Goal: Task Accomplishment & Management: Manage account settings

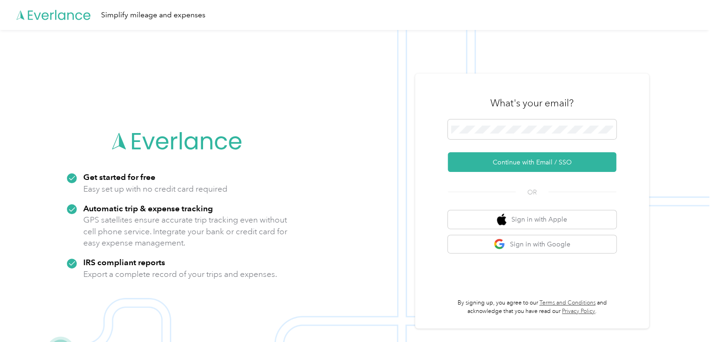
click at [447, 165] on div "What's your email? Continue with Email / SSO OR Sign in with Apple Sign in with…" at bounding box center [532, 200] width 234 height 254
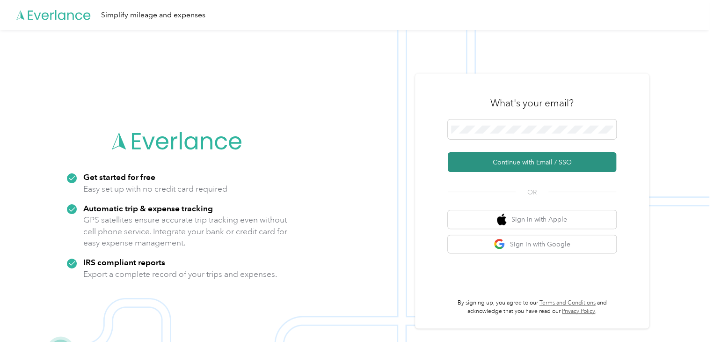
click at [473, 166] on button "Continue with Email / SSO" at bounding box center [532, 162] width 168 height 20
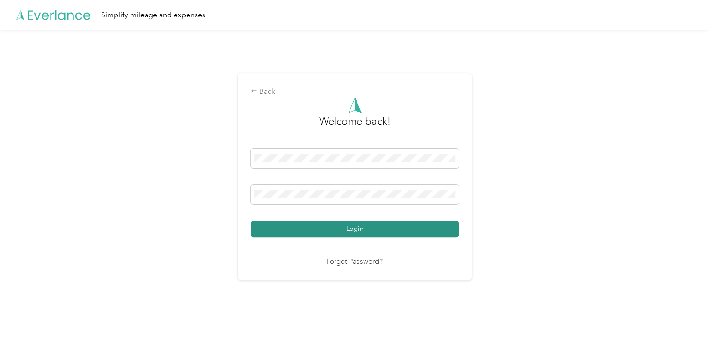
click at [306, 234] on button "Login" at bounding box center [355, 228] width 208 height 16
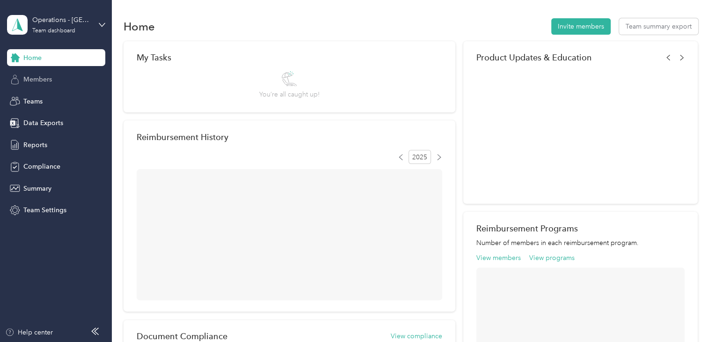
click at [61, 83] on div "Members" at bounding box center [56, 79] width 98 height 17
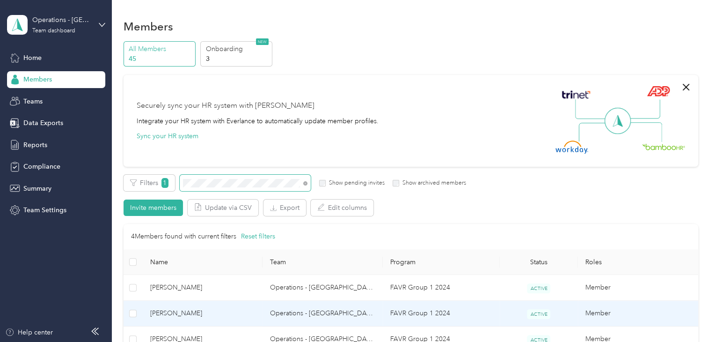
scroll to position [62, 0]
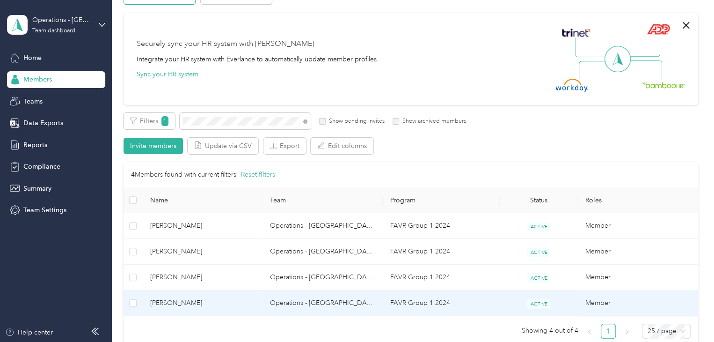
click at [214, 305] on span "[PERSON_NAME]" at bounding box center [202, 303] width 105 height 10
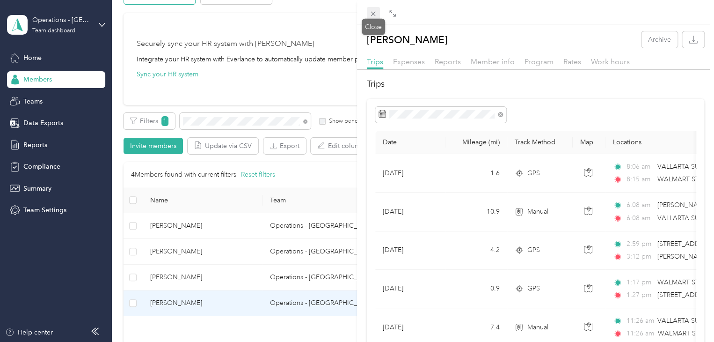
click at [373, 7] on span at bounding box center [373, 13] width 13 height 13
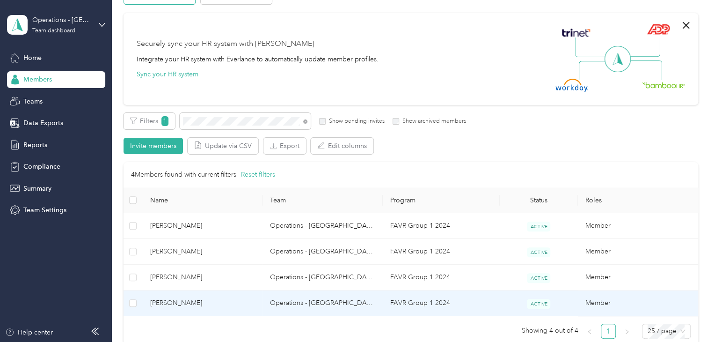
click at [207, 300] on span "[PERSON_NAME]" at bounding box center [202, 303] width 105 height 10
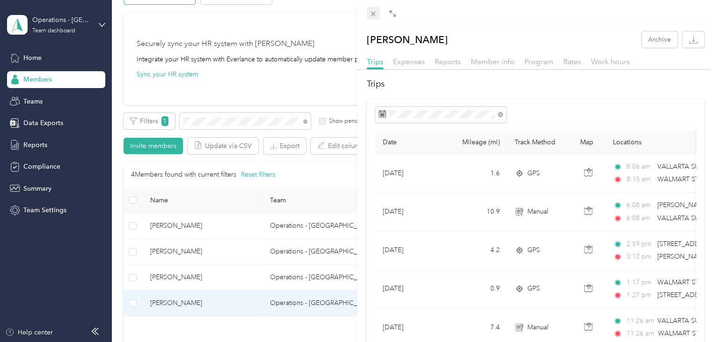
click at [373, 15] on icon at bounding box center [373, 14] width 8 height 8
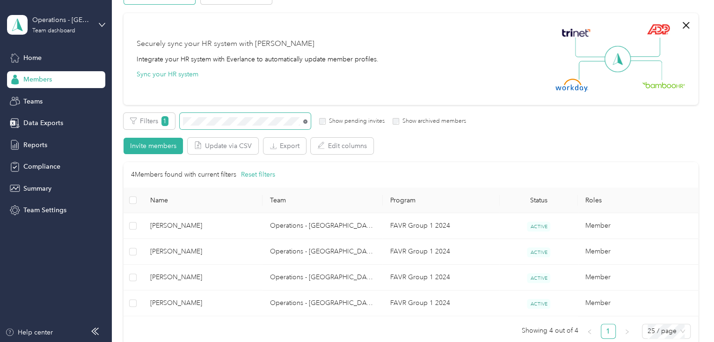
click at [305, 122] on icon at bounding box center [305, 121] width 4 height 4
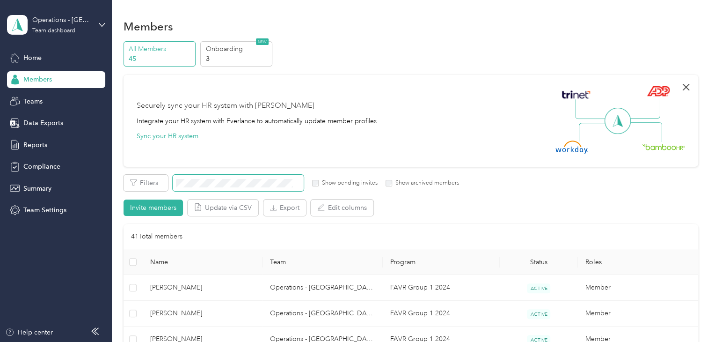
click at [683, 87] on icon "button" at bounding box center [685, 86] width 11 height 11
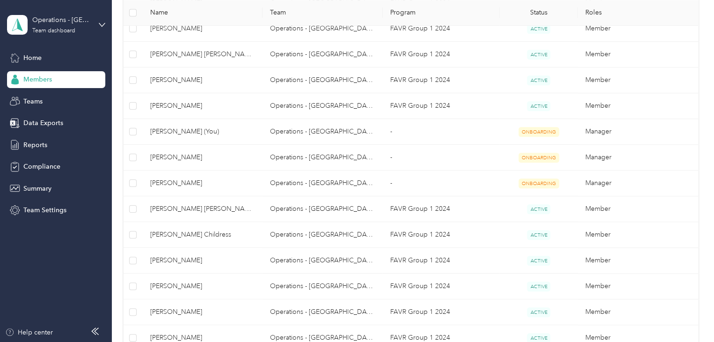
scroll to position [609, 0]
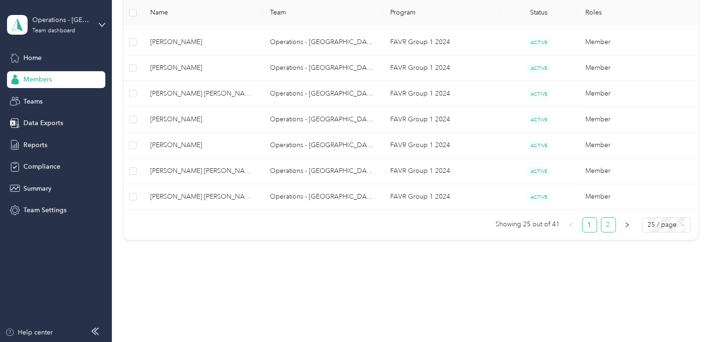
click at [610, 224] on link "2" at bounding box center [608, 225] width 14 height 14
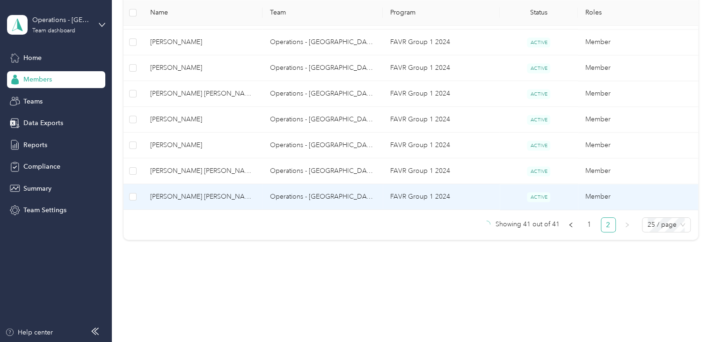
scroll to position [378, 0]
click at [346, 193] on td "Operations - [GEOGRAPHIC_DATA]" at bounding box center [322, 196] width 120 height 26
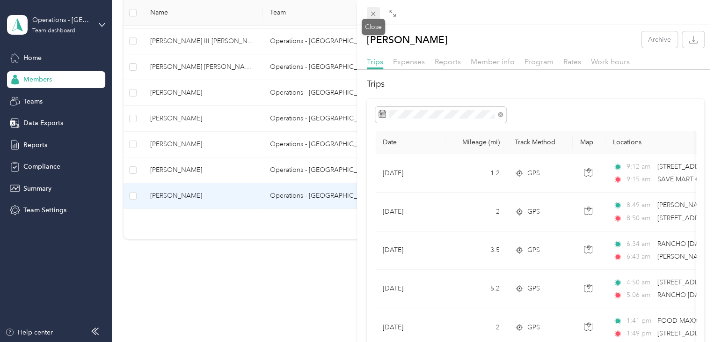
click at [374, 17] on icon at bounding box center [373, 14] width 8 height 8
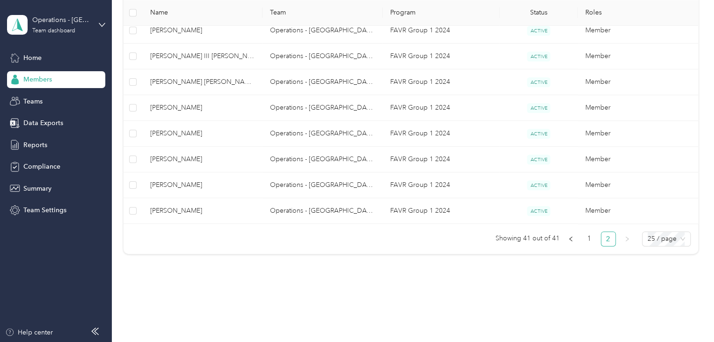
scroll to position [378, 0]
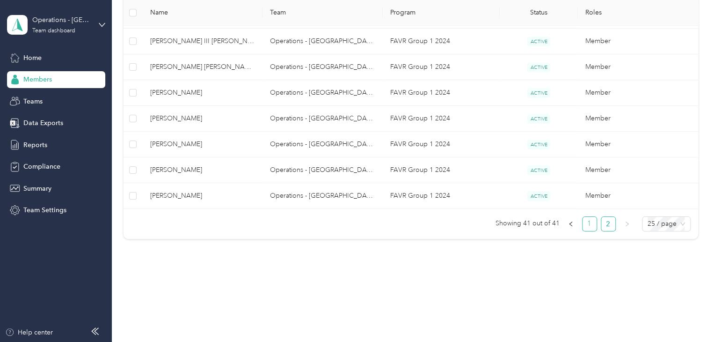
click at [591, 220] on link "1" at bounding box center [589, 224] width 14 height 14
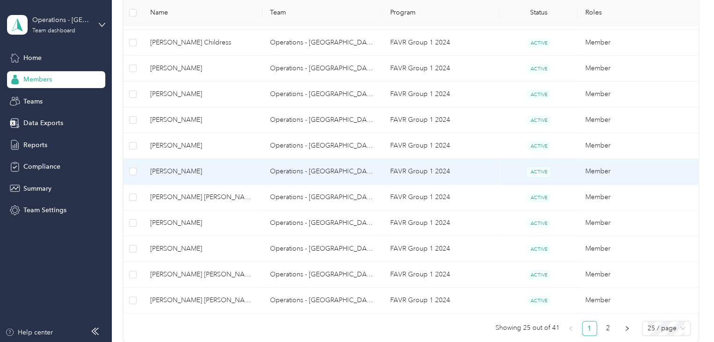
scroll to position [609, 0]
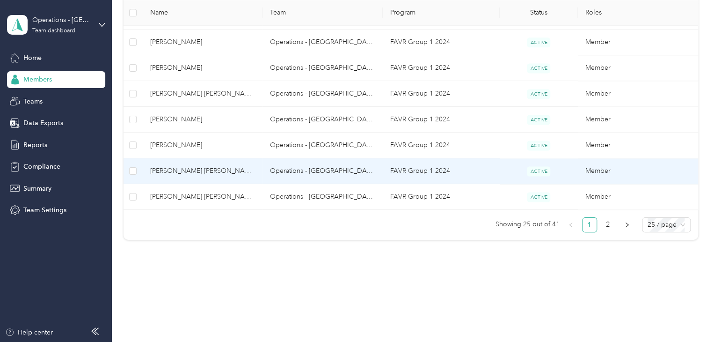
click at [365, 165] on td "Operations - [GEOGRAPHIC_DATA]" at bounding box center [322, 171] width 120 height 26
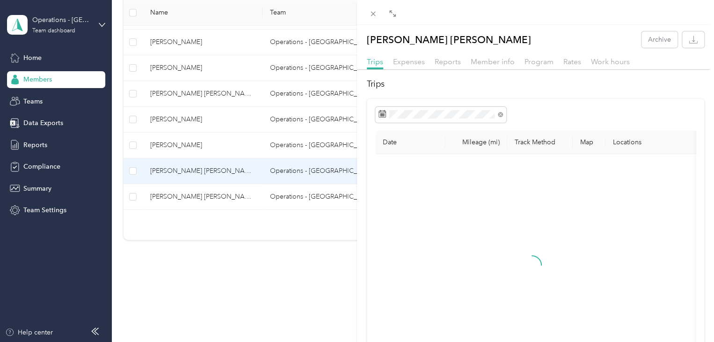
click at [365, 10] on div at bounding box center [535, 12] width 357 height 25
click at [372, 10] on icon at bounding box center [373, 14] width 8 height 8
